Goal: Use online tool/utility

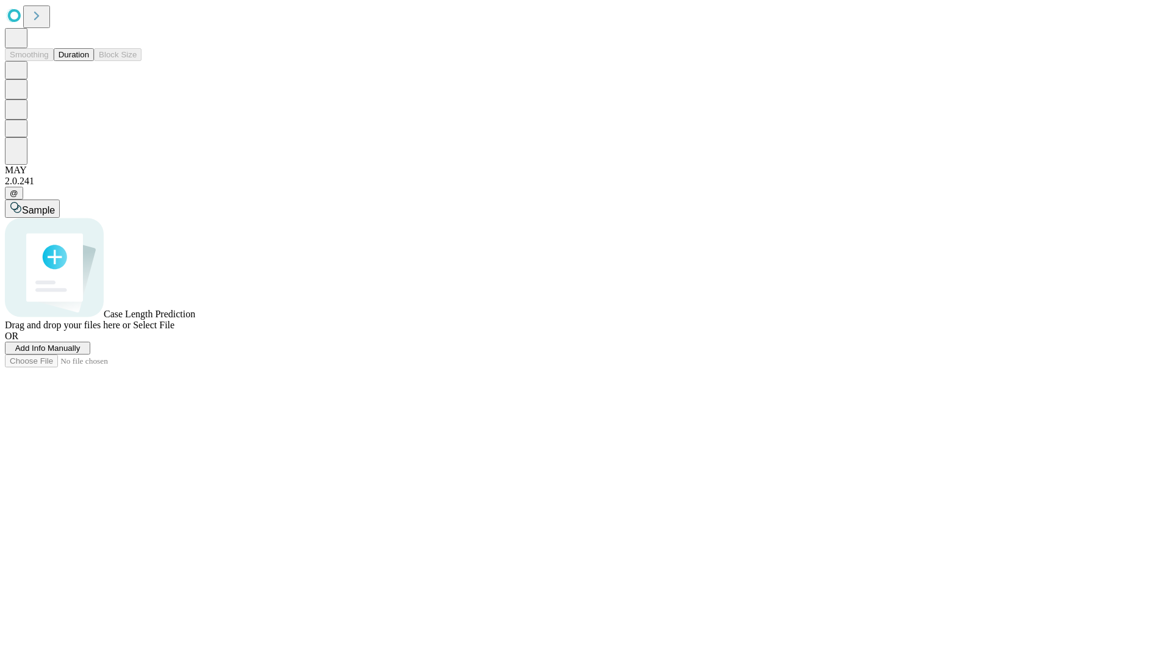
click at [80, 352] on span "Add Info Manually" at bounding box center [47, 347] width 65 height 9
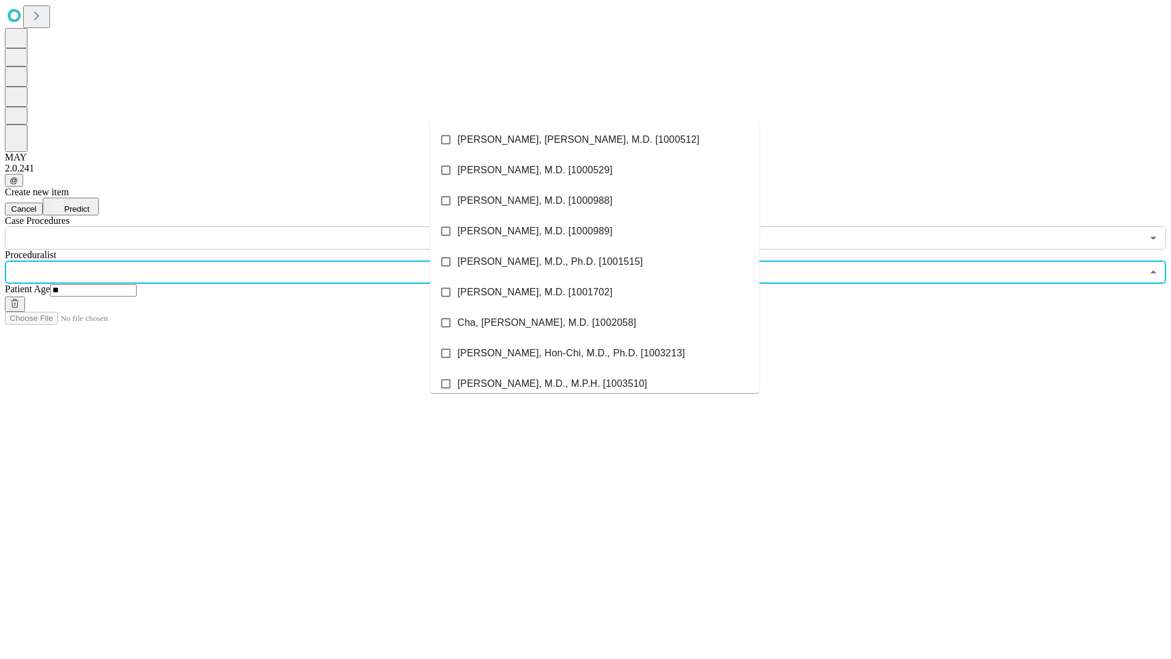
click at [595, 140] on li "[PERSON_NAME], [PERSON_NAME], M.D. [1000512]" at bounding box center [594, 139] width 329 height 30
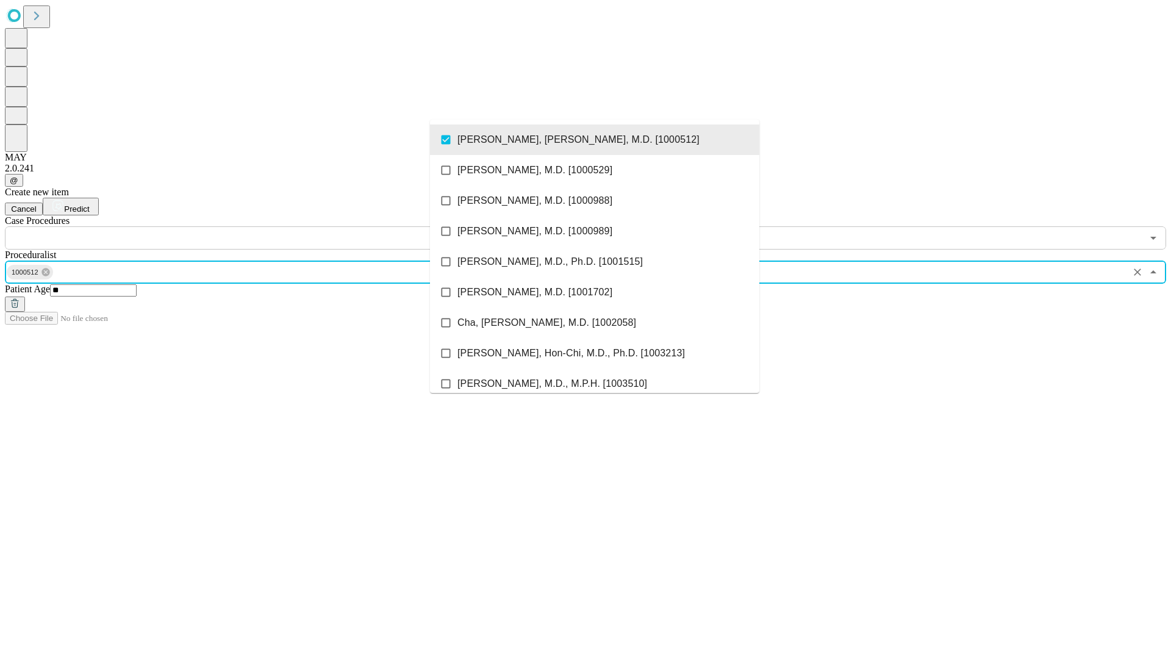
click at [256, 226] on input "text" at bounding box center [573, 237] width 1137 height 23
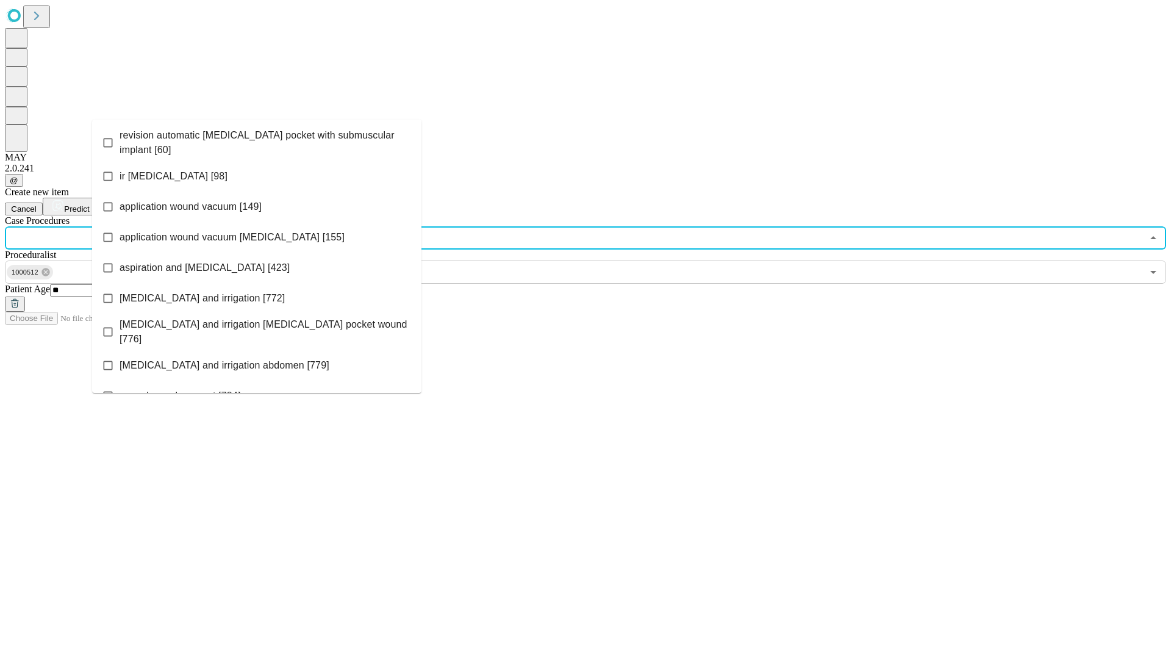
click at [257, 140] on span "revision automatic [MEDICAL_DATA] pocket with submuscular implant [60]" at bounding box center [266, 142] width 292 height 29
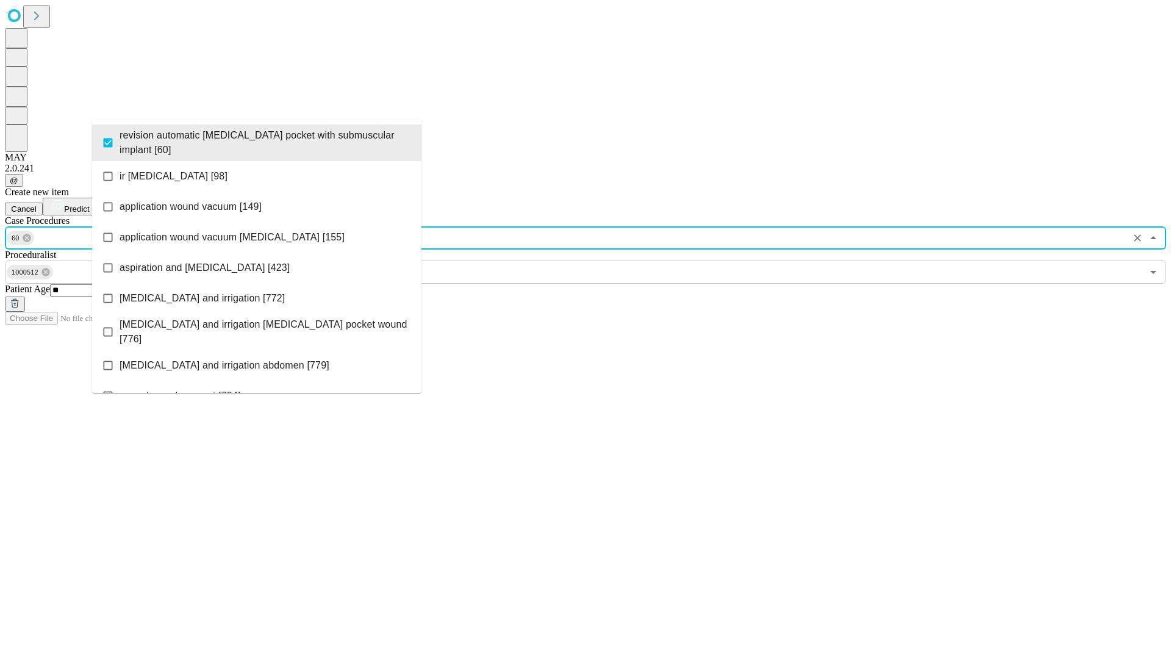
click at [89, 204] on span "Predict" at bounding box center [76, 208] width 25 height 9
